Goal: Information Seeking & Learning: Learn about a topic

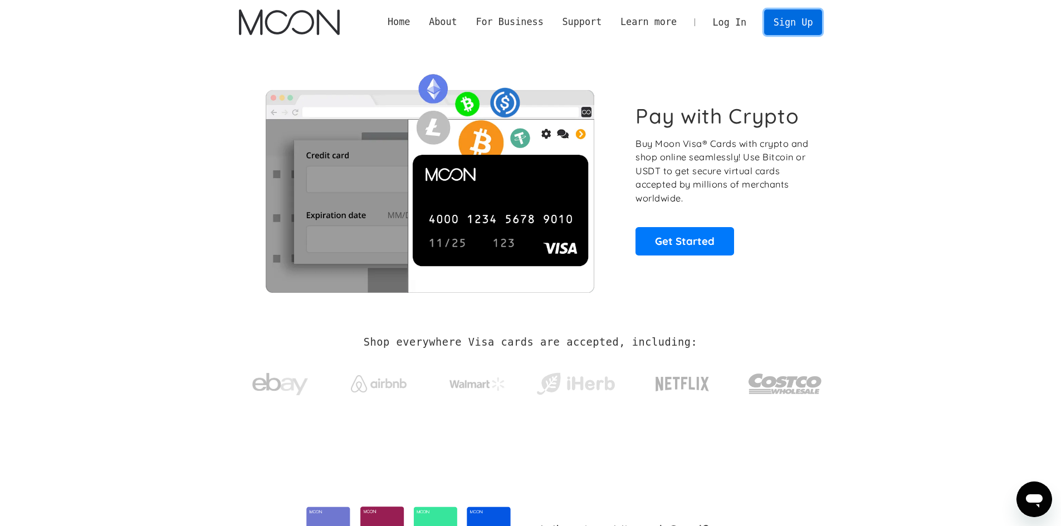
click at [807, 23] on link "Sign Up" at bounding box center [793, 21] width 58 height 25
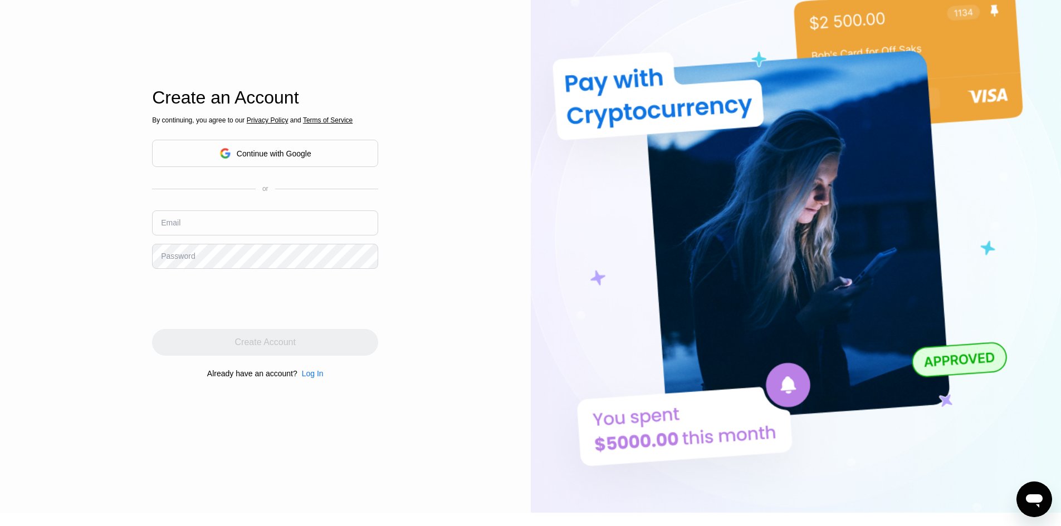
scroll to position [57, 0]
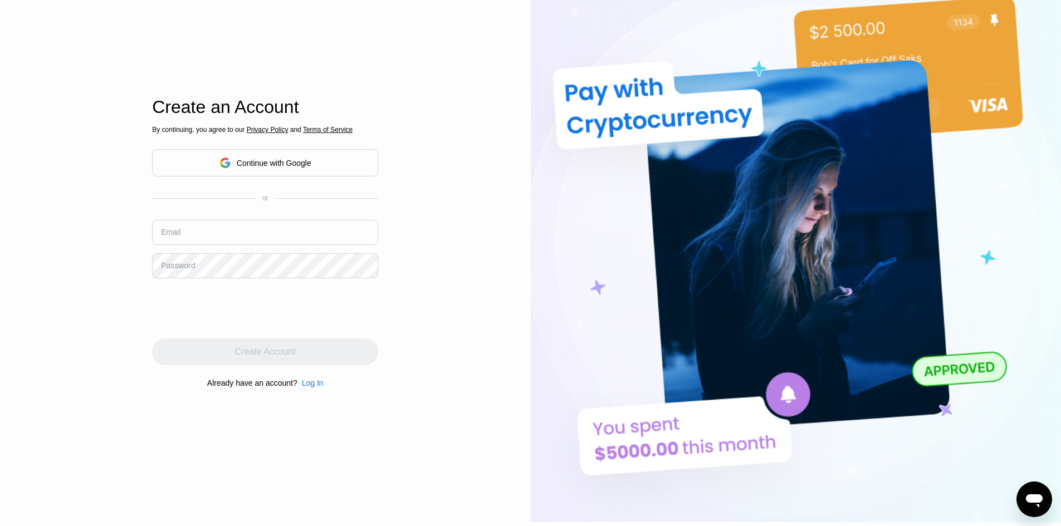
click at [223, 239] on input "text" at bounding box center [265, 232] width 226 height 25
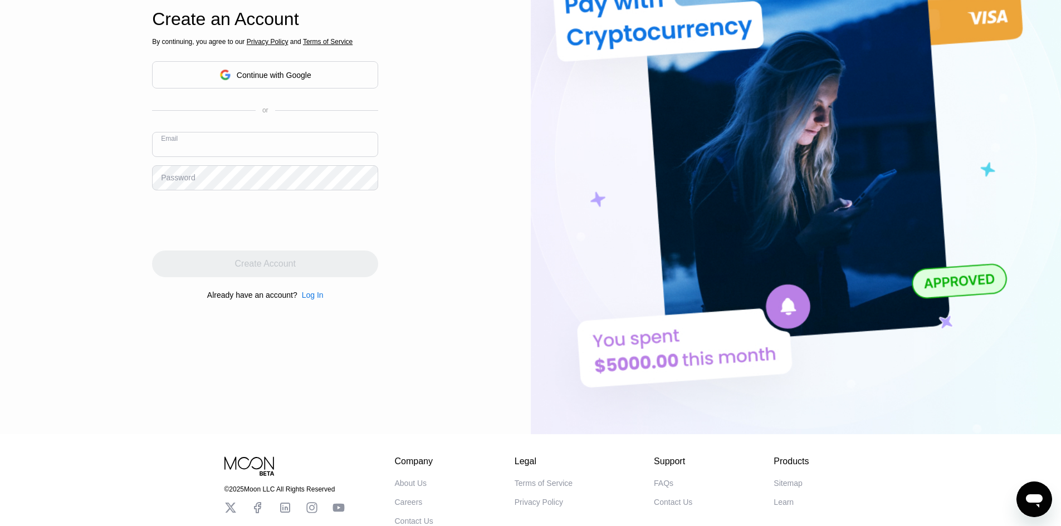
scroll to position [224, 0]
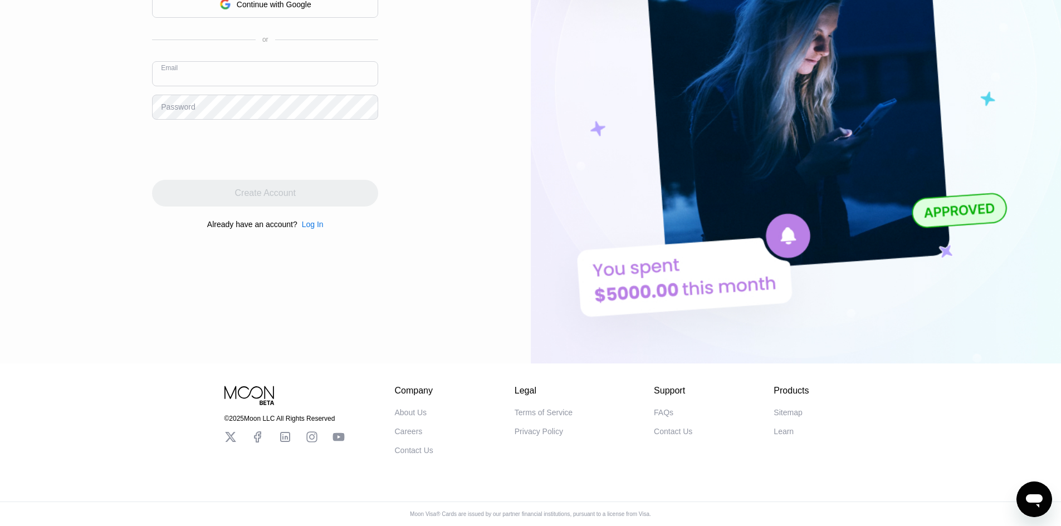
click at [654, 408] on div "FAQs" at bounding box center [663, 412] width 19 height 9
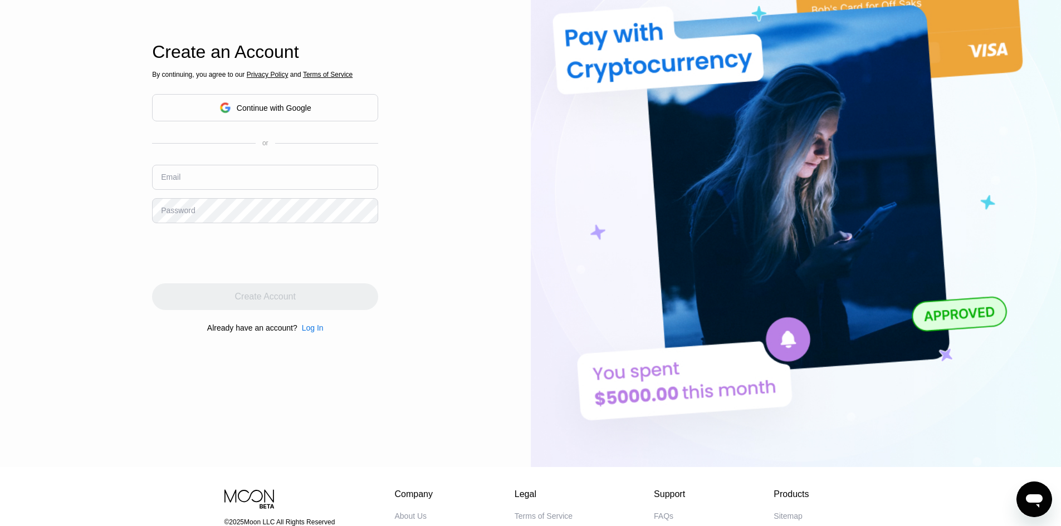
scroll to position [1, 0]
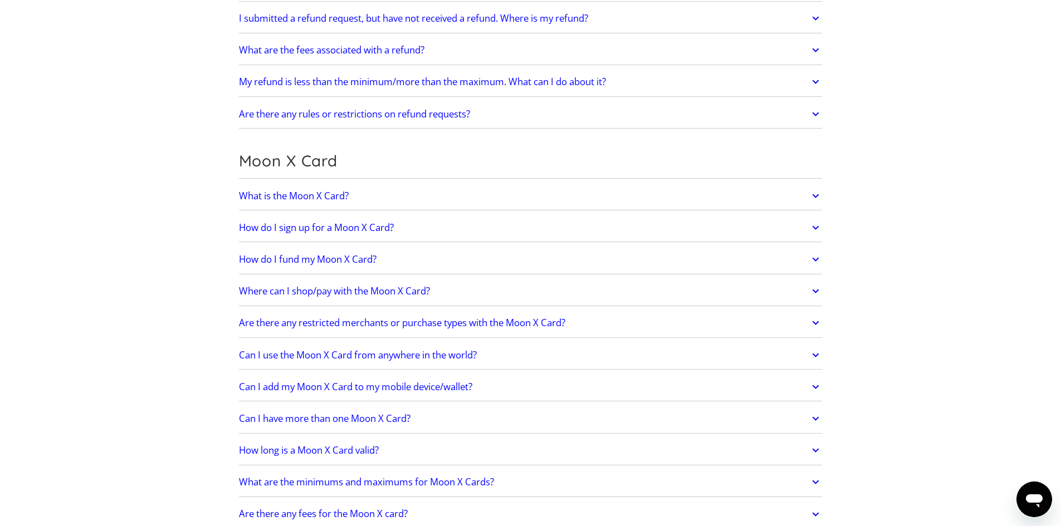
scroll to position [779, 0]
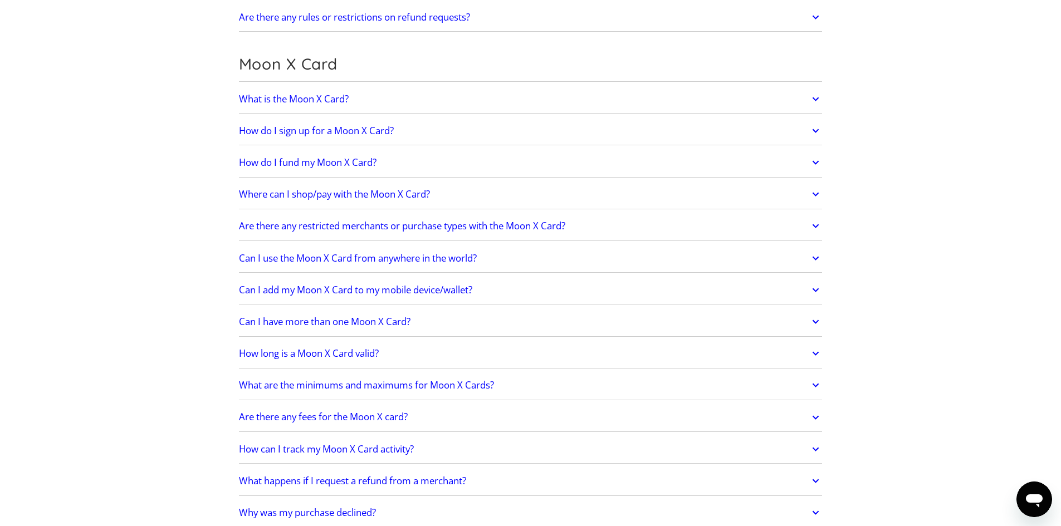
click at [405, 411] on h2 "Are there any fees for the Moon X card?" at bounding box center [323, 416] width 169 height 11
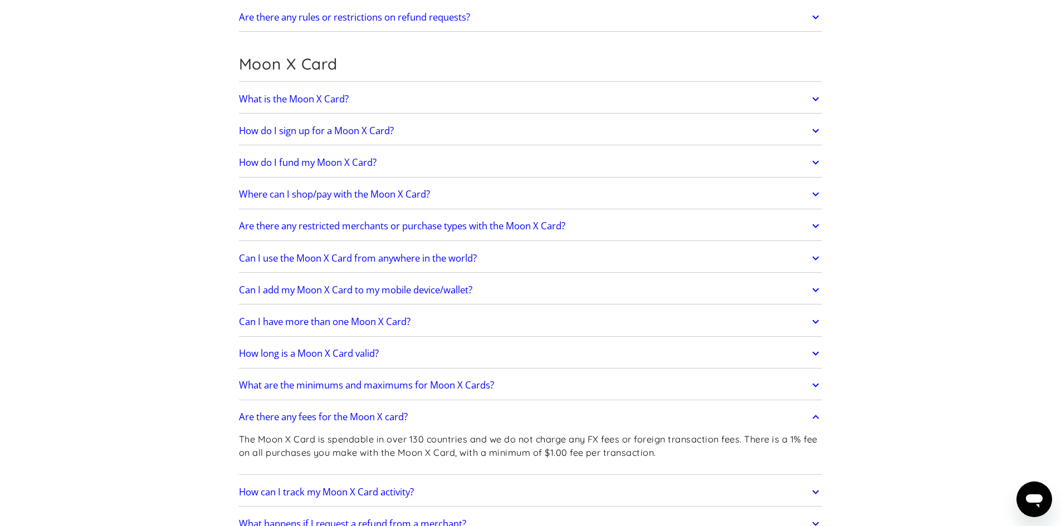
click at [447, 219] on link "Are there any restricted merchants or purchase types with the Moon X Card?" at bounding box center [530, 225] width 583 height 23
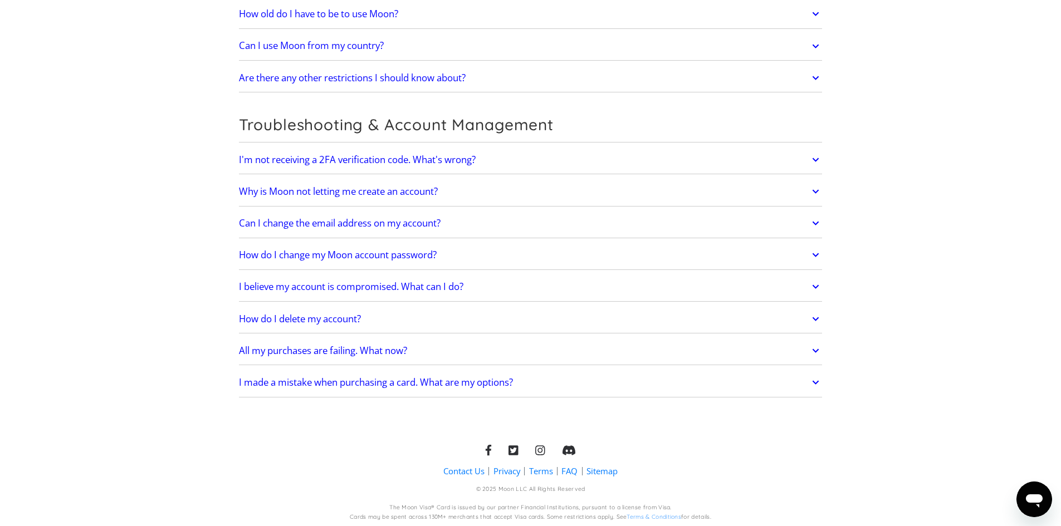
scroll to position [2639, 0]
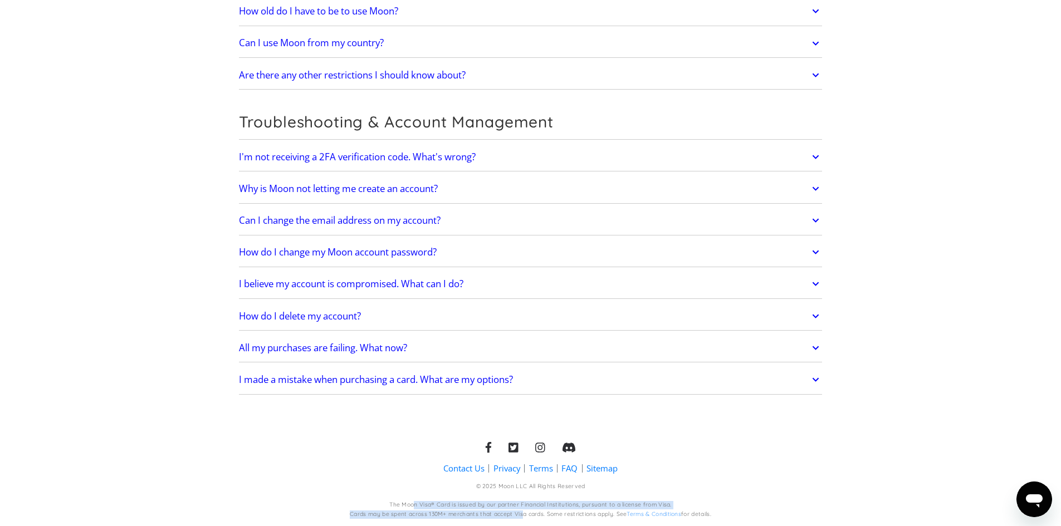
drag, startPoint x: 412, startPoint y: 504, endPoint x: 665, endPoint y: 508, distance: 252.8
click at [608, 513] on div "The Moon Visa® Card is issued by our partner Financial Institutions, pursuant t…" at bounding box center [530, 510] width 361 height 18
